Goal: Task Accomplishment & Management: Use online tool/utility

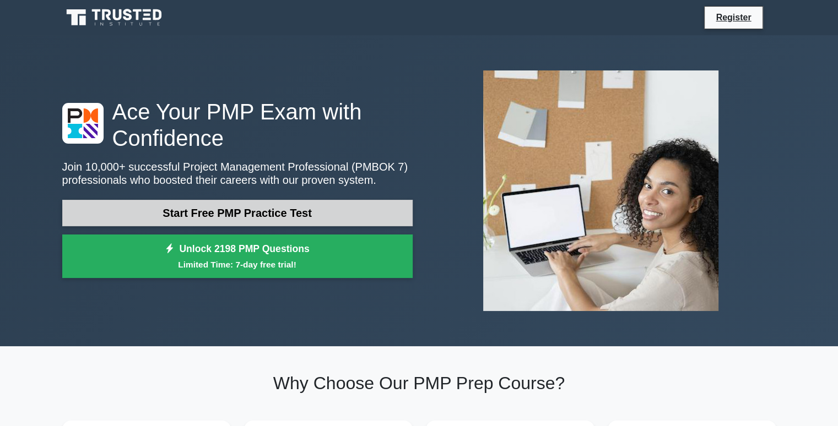
click at [283, 209] on link "Start Free PMP Practice Test" at bounding box center [237, 213] width 350 height 26
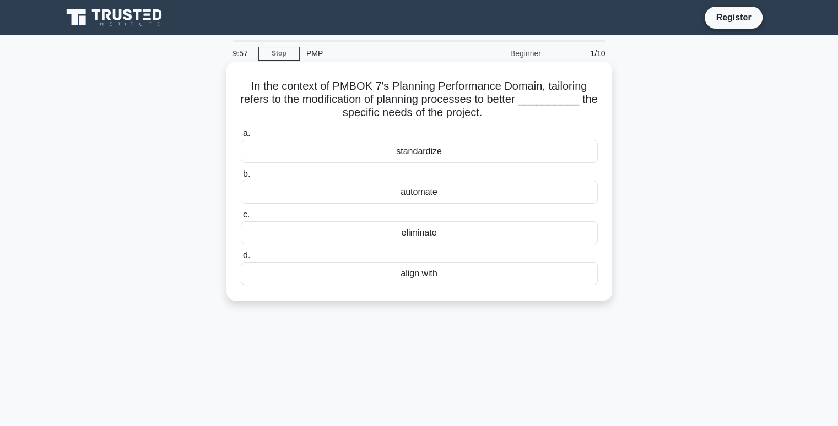
click at [401, 148] on div "standardize" at bounding box center [419, 151] width 357 height 23
click at [241, 137] on input "a. standardize" at bounding box center [241, 133] width 0 height 7
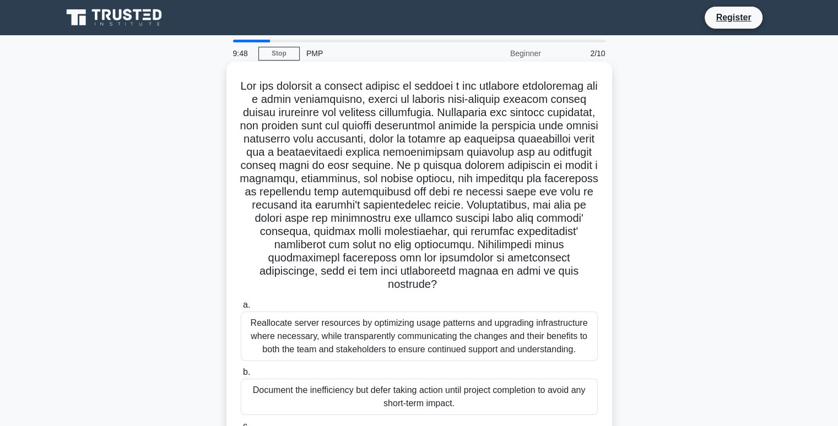
scroll to position [22, 0]
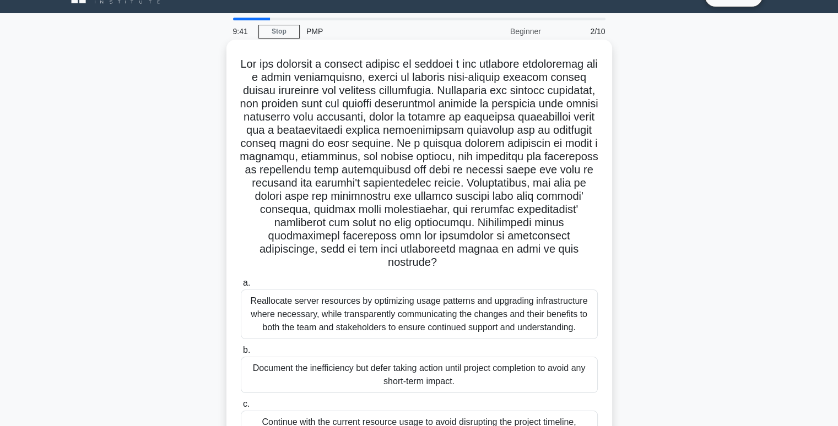
click at [309, 121] on h5 ".spinner_0XTQ{transform-origin:center;animation:spinner_y6GP .75s linear infini…" at bounding box center [419, 163] width 359 height 213
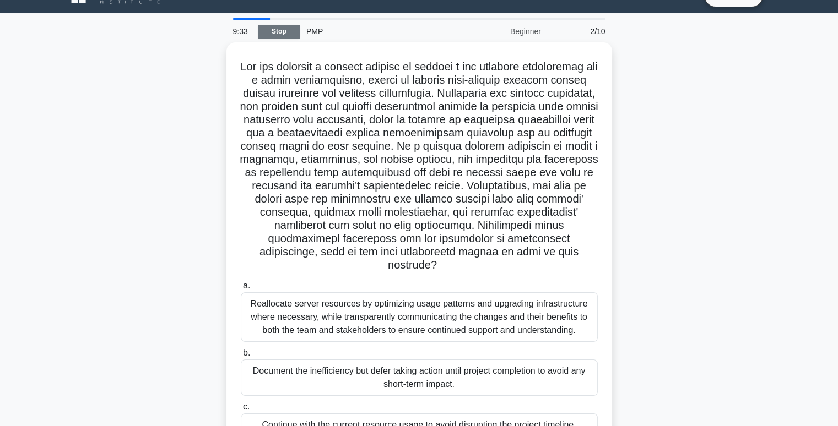
click at [290, 32] on link "Stop" at bounding box center [278, 32] width 41 height 14
